Goal: Find specific page/section: Find specific page/section

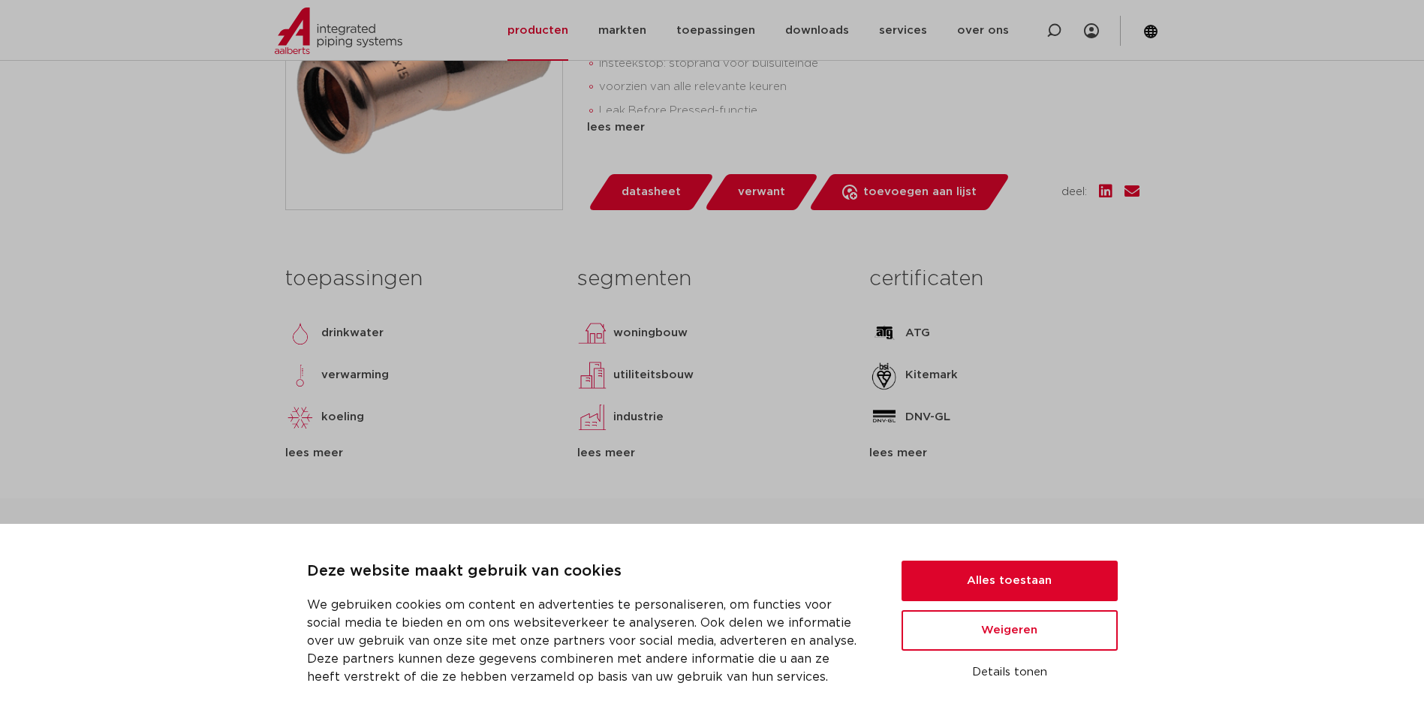
scroll to position [225, 0]
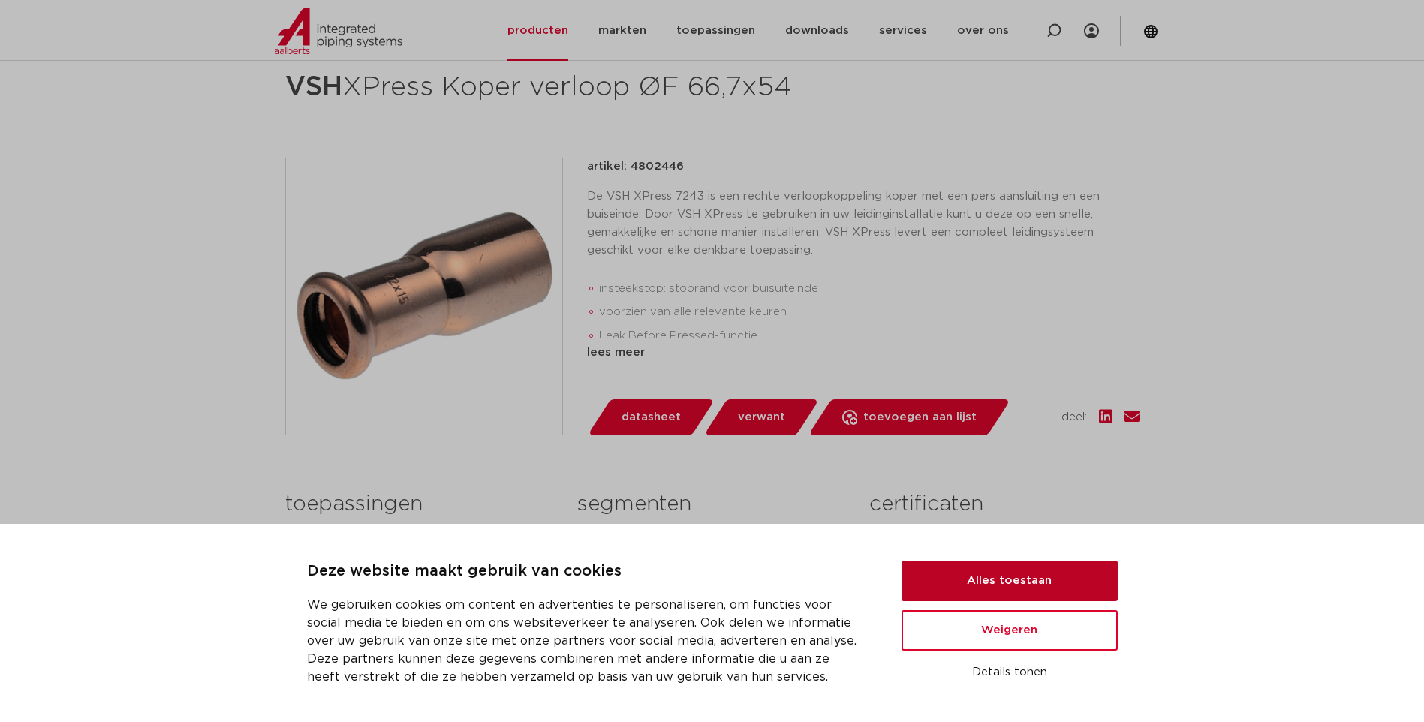
click at [984, 575] on button "Alles toestaan" at bounding box center [1010, 581] width 216 height 41
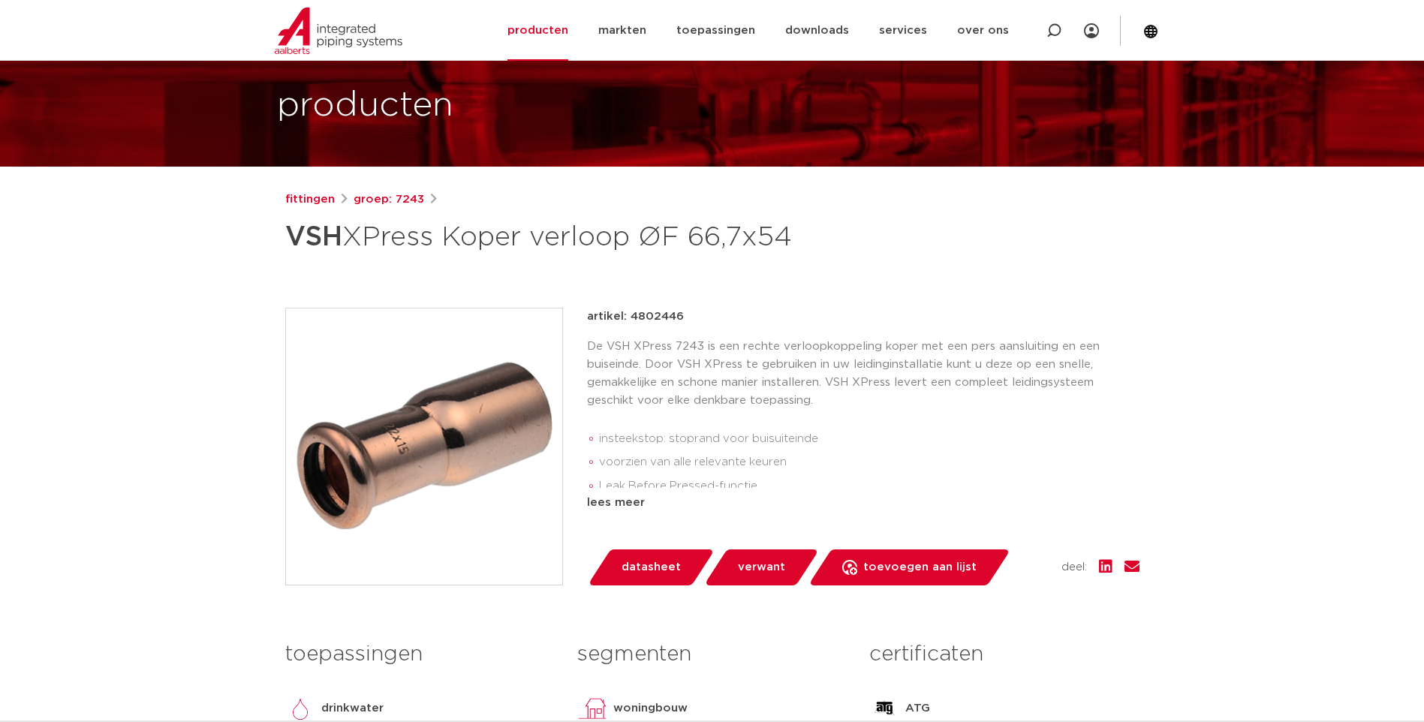
scroll to position [0, 0]
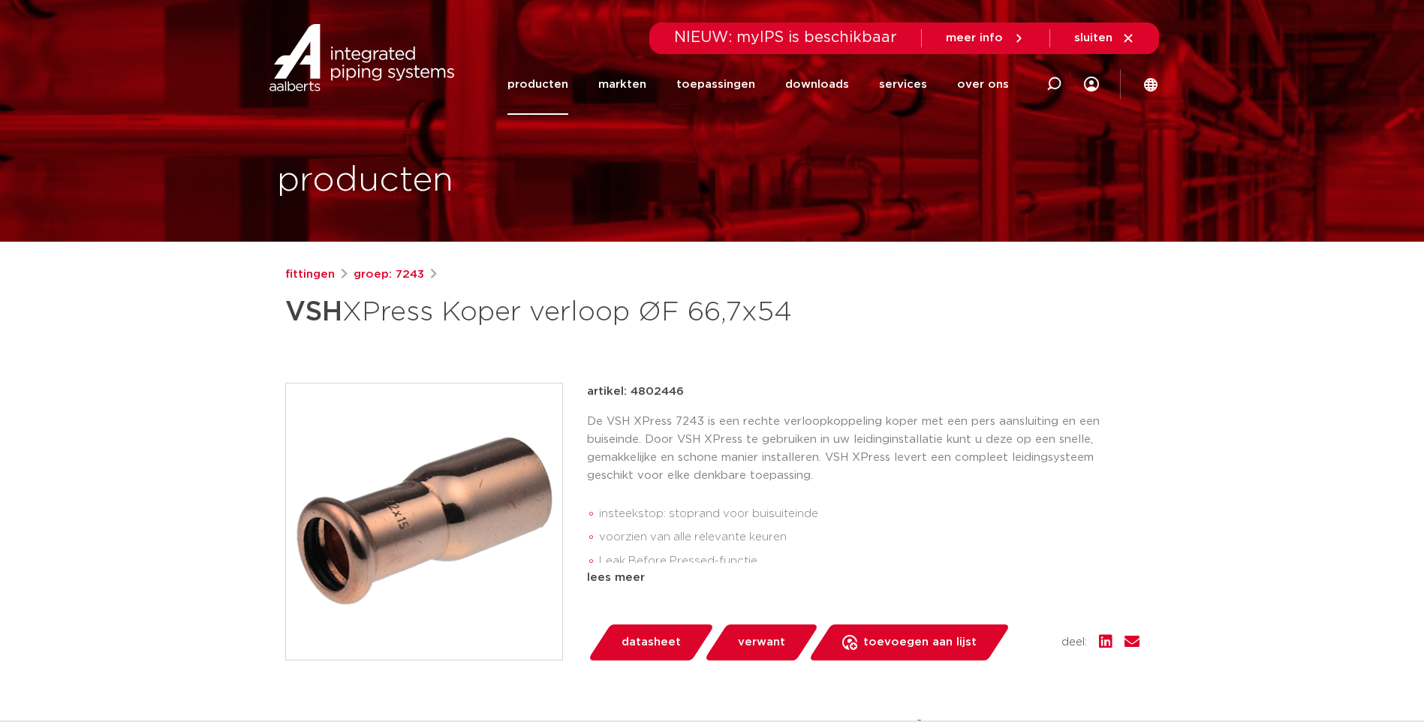
click at [565, 83] on link "producten" at bounding box center [538, 84] width 61 height 61
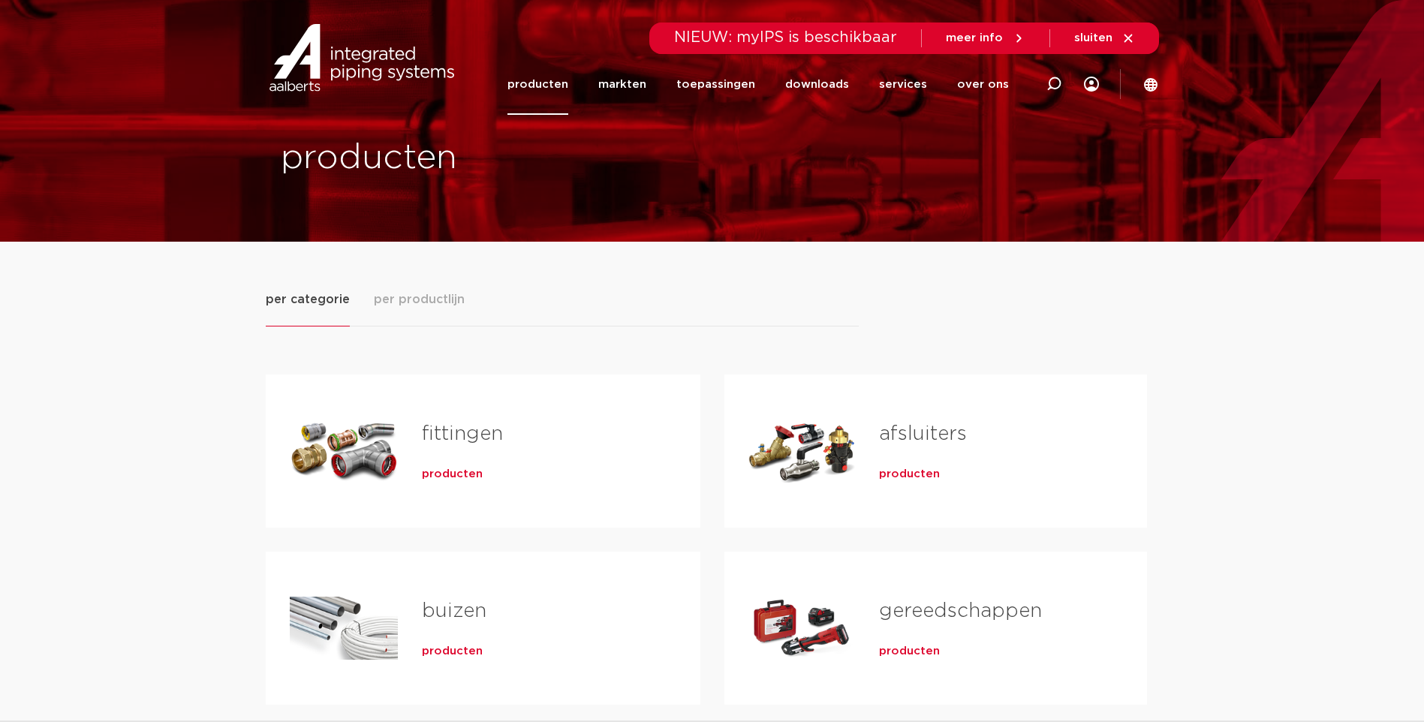
scroll to position [150, 0]
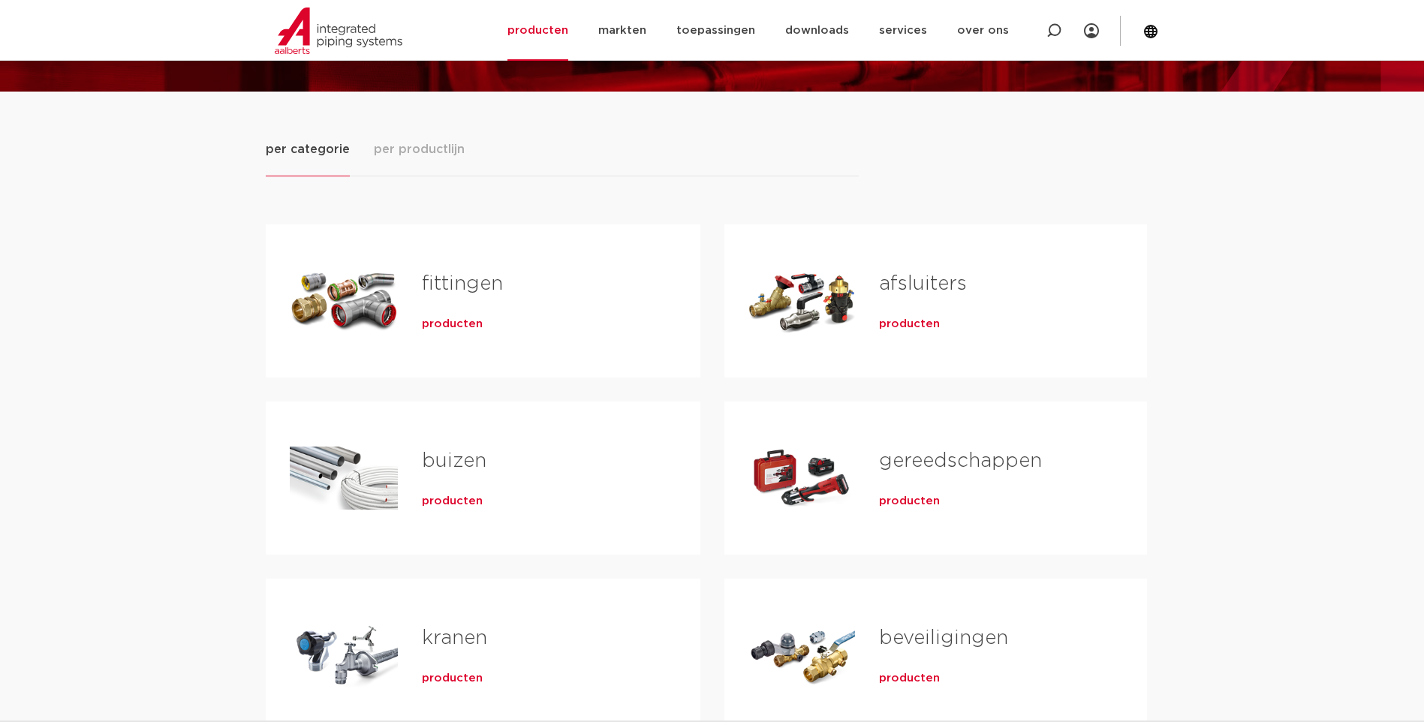
click at [375, 315] on div "Tabs. Open items met enter of spatie, sluit af met escape en navigeer met de pi…" at bounding box center [344, 301] width 108 height 105
click at [462, 323] on span "producten" at bounding box center [452, 324] width 61 height 15
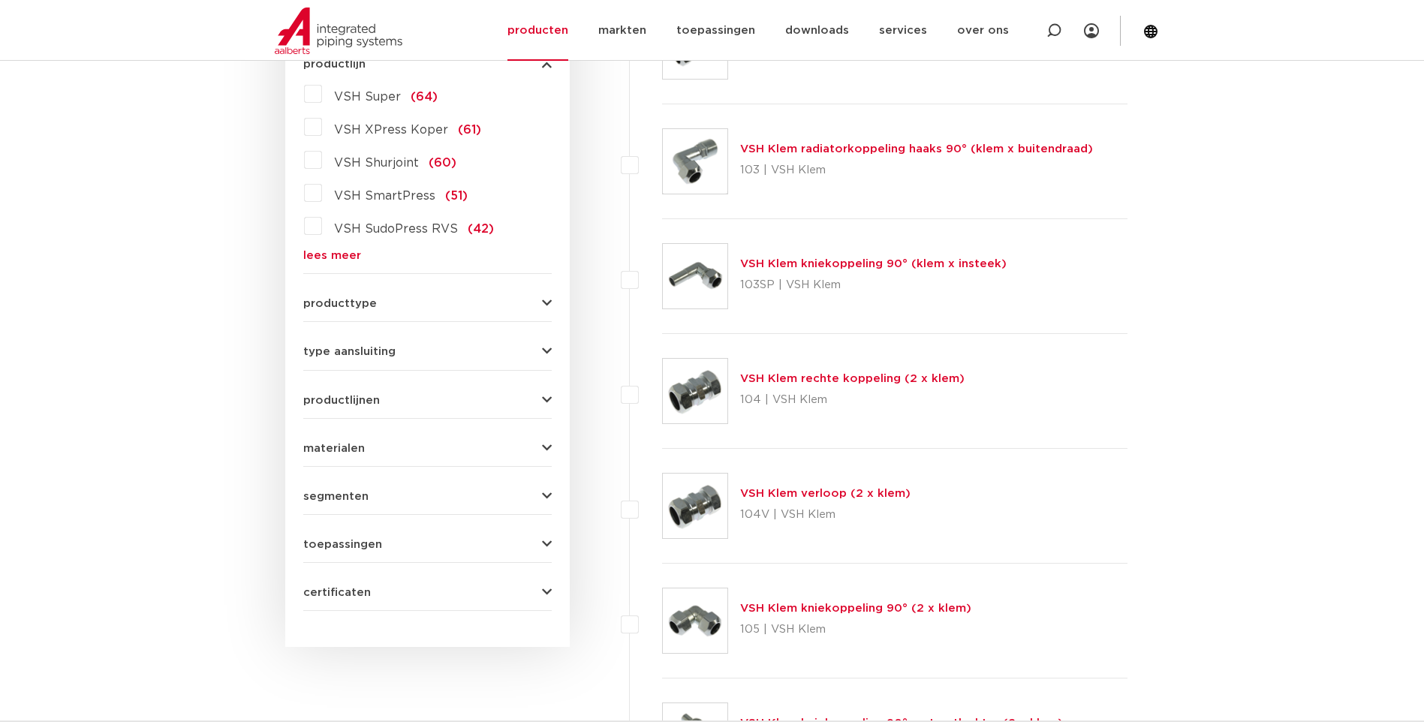
scroll to position [375, 0]
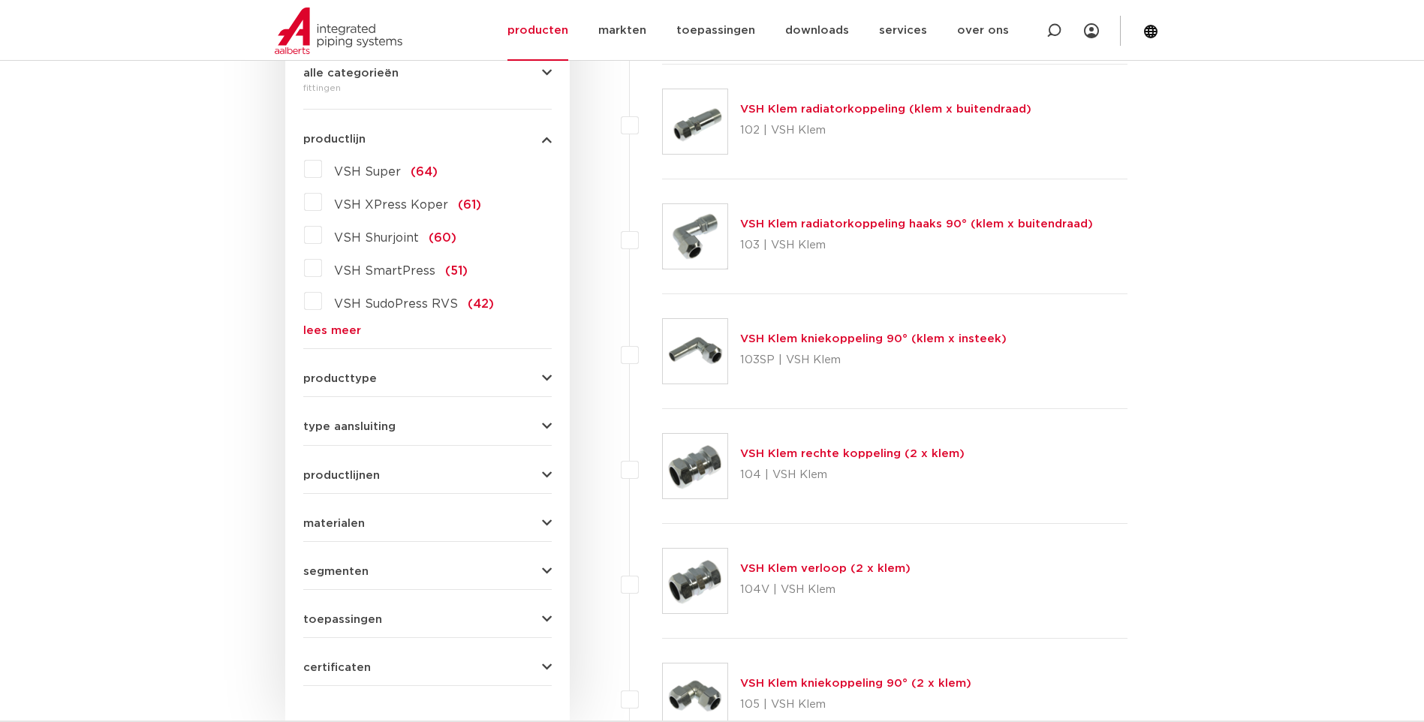
click at [414, 207] on span "VSH XPress Koper" at bounding box center [391, 205] width 114 height 12
click at [0, 0] on input "VSH XPress Koper (61)" at bounding box center [0, 0] width 0 height 0
